Goal: Task Accomplishment & Management: Use online tool/utility

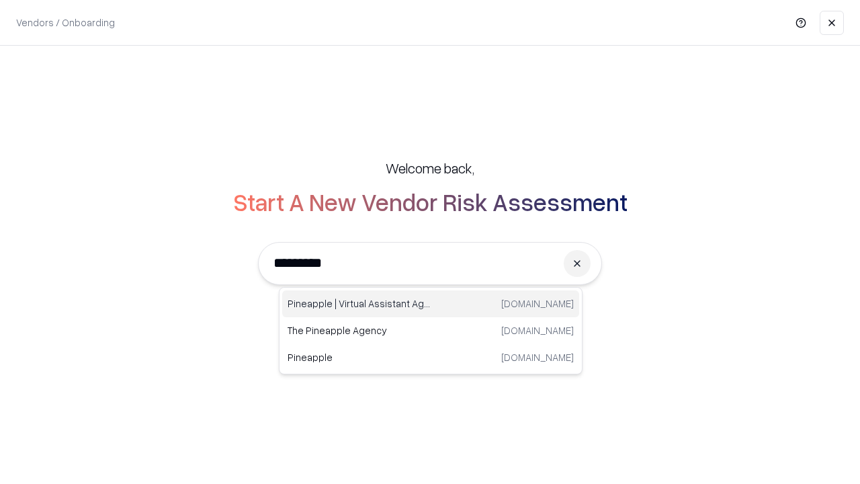
click at [431, 304] on div "Pineapple | Virtual Assistant Agency [DOMAIN_NAME]" at bounding box center [430, 303] width 297 height 27
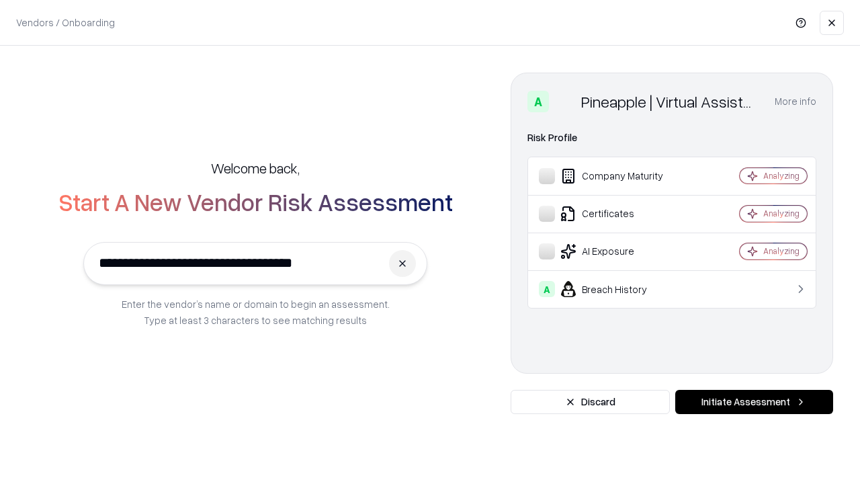
type input "**********"
click at [754, 402] on button "Initiate Assessment" at bounding box center [755, 402] width 158 height 24
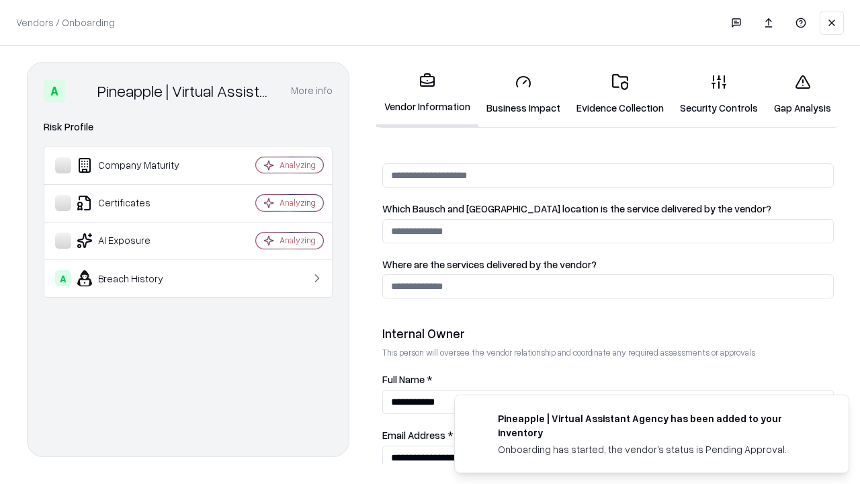
scroll to position [696, 0]
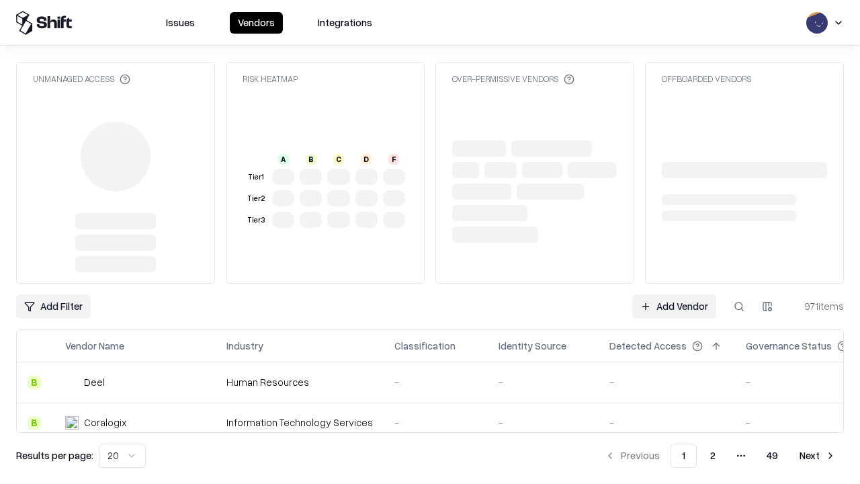
click at [674, 307] on link "Add Vendor" at bounding box center [675, 306] width 84 height 24
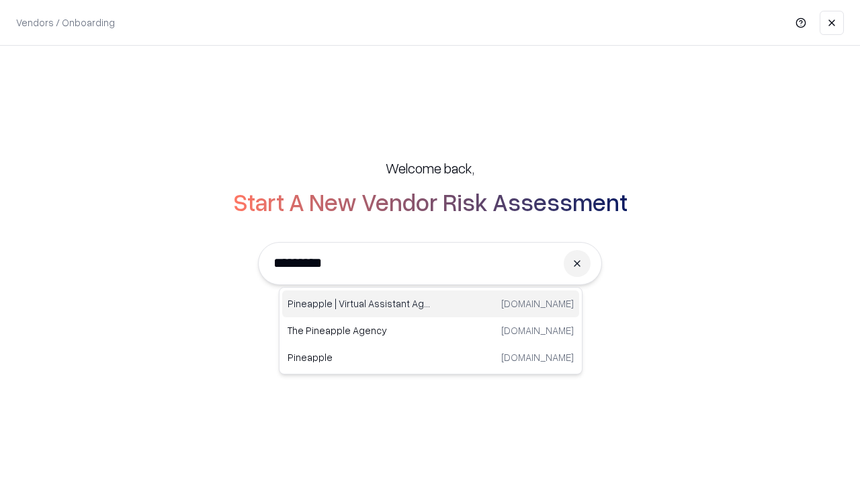
click at [431, 304] on div "Pineapple | Virtual Assistant Agency [DOMAIN_NAME]" at bounding box center [430, 303] width 297 height 27
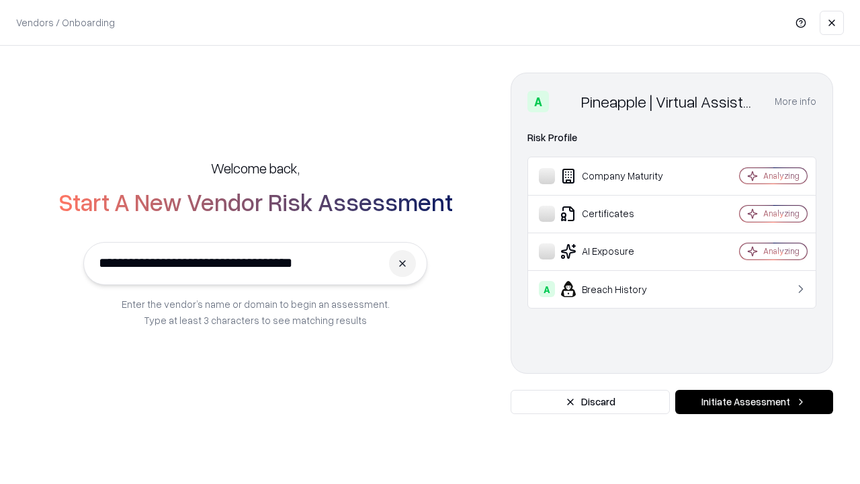
type input "**********"
click at [754, 402] on button "Initiate Assessment" at bounding box center [755, 402] width 158 height 24
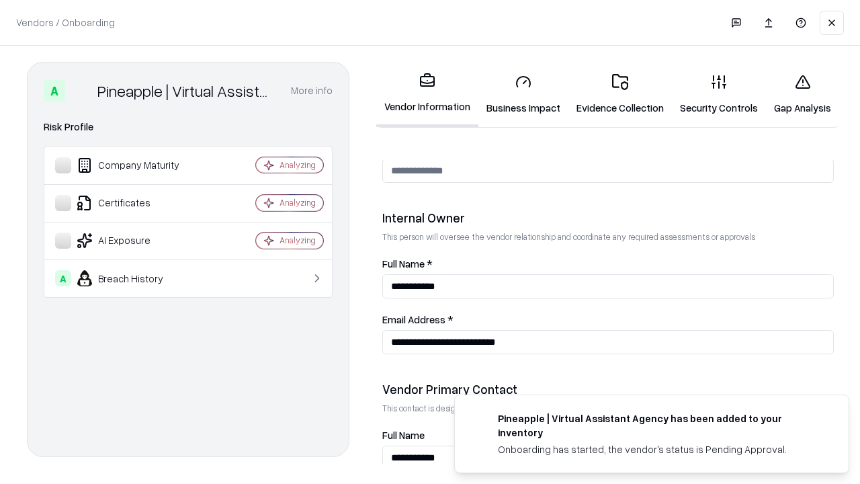
scroll to position [696, 0]
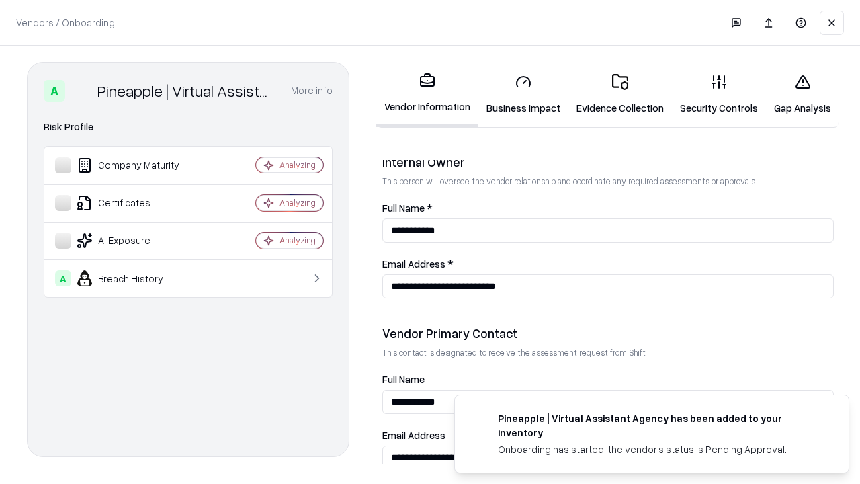
click at [803, 94] on link "Gap Analysis" at bounding box center [802, 94] width 73 height 63
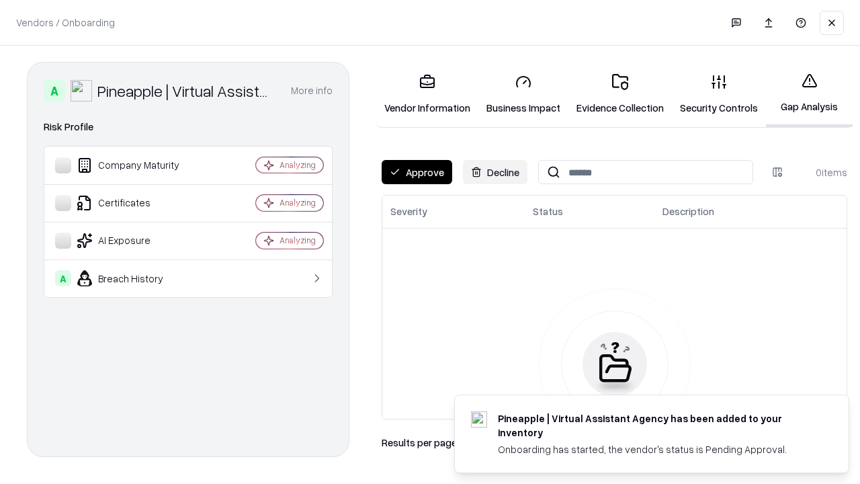
click at [417, 172] on button "Approve" at bounding box center [417, 172] width 71 height 24
